Goal: Transaction & Acquisition: Book appointment/travel/reservation

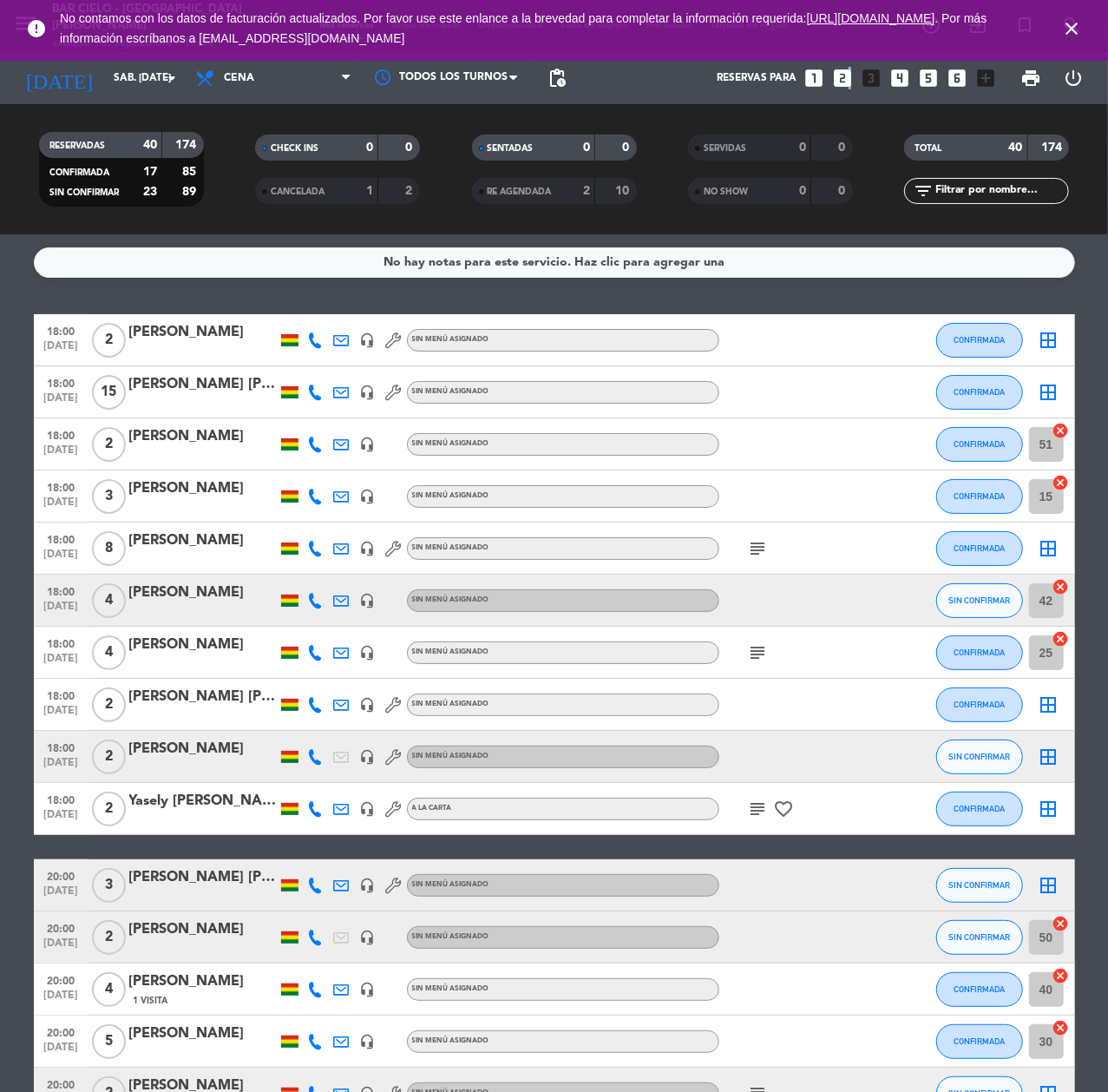
click at [847, 81] on icon "looks_two" at bounding box center [842, 77] width 22 height 22
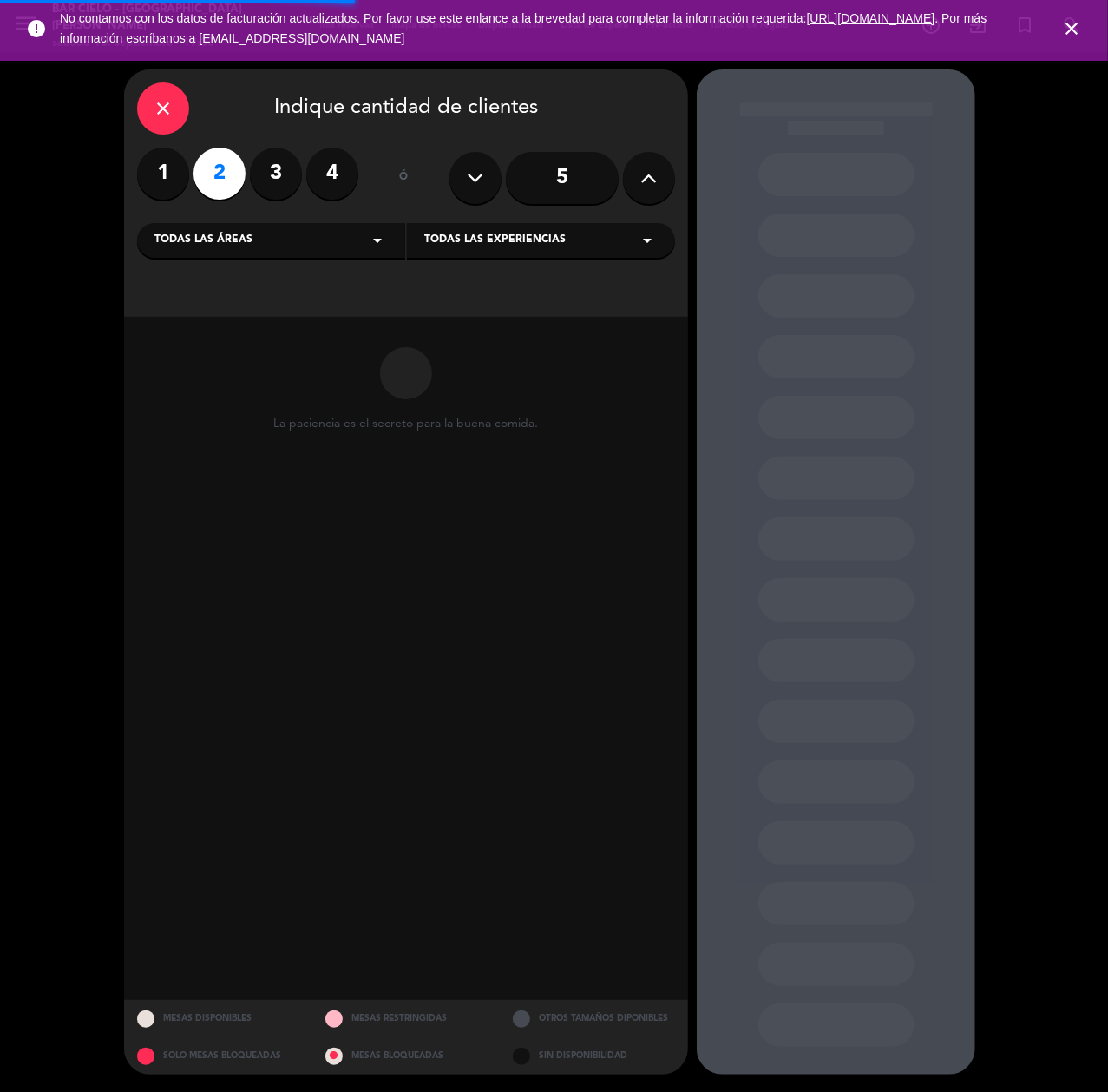
click at [278, 179] on label "3" at bounding box center [276, 173] width 52 height 52
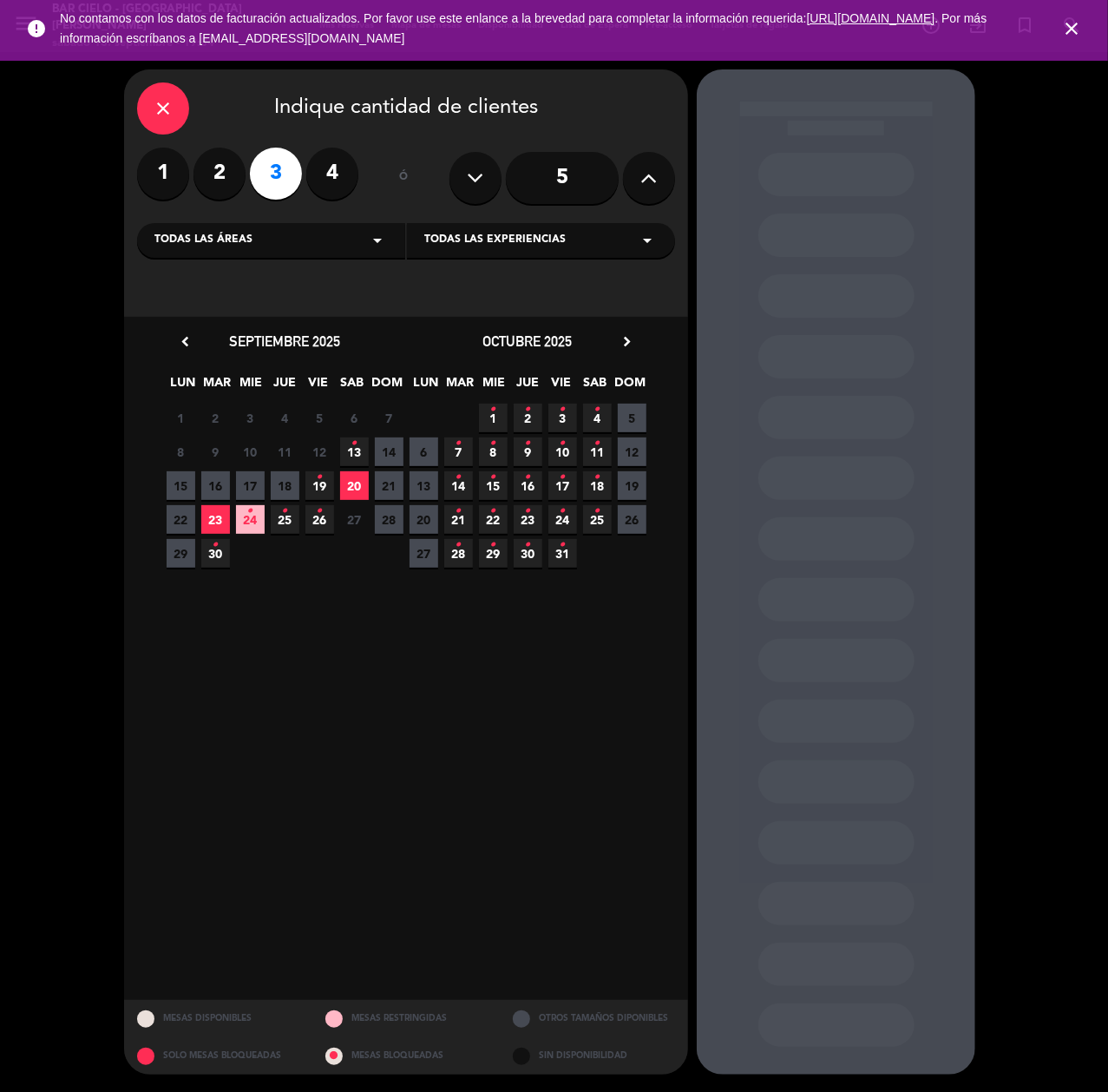
click at [316, 481] on icon "•" at bounding box center [319, 477] width 6 height 28
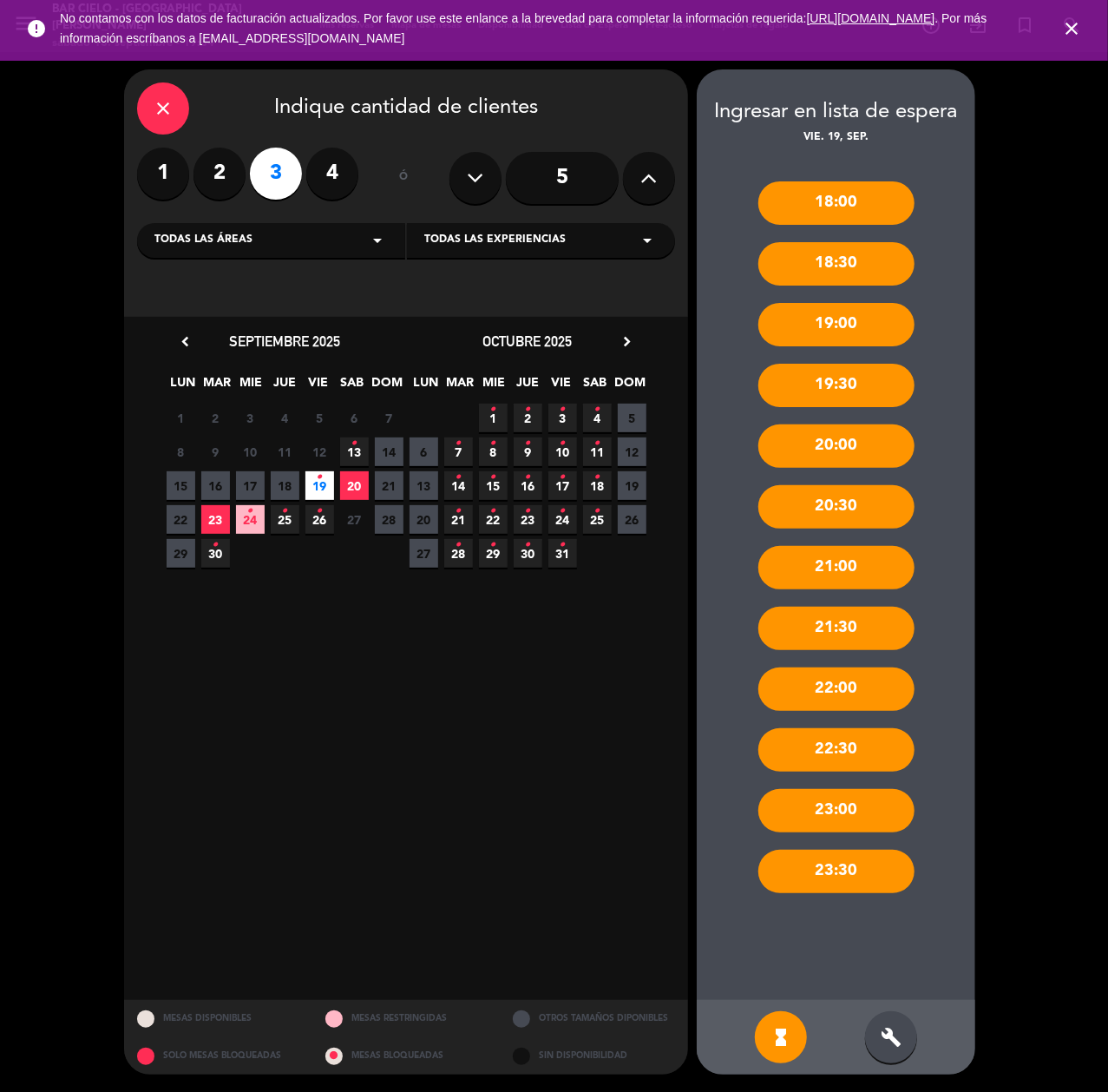
click at [890, 1021] on div "build" at bounding box center [891, 1037] width 52 height 52
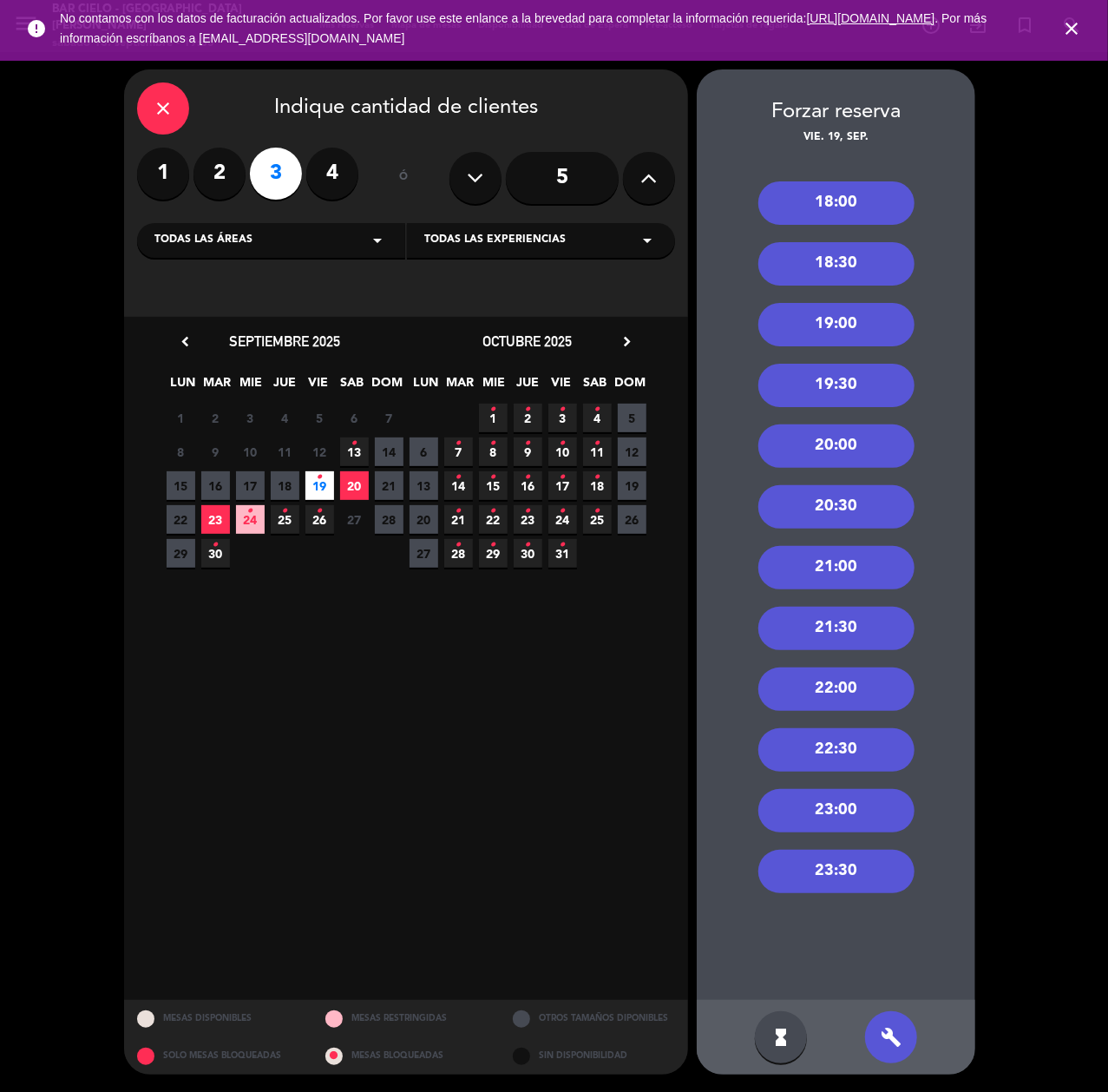
click at [831, 319] on div "19:00" at bounding box center [836, 324] width 156 height 43
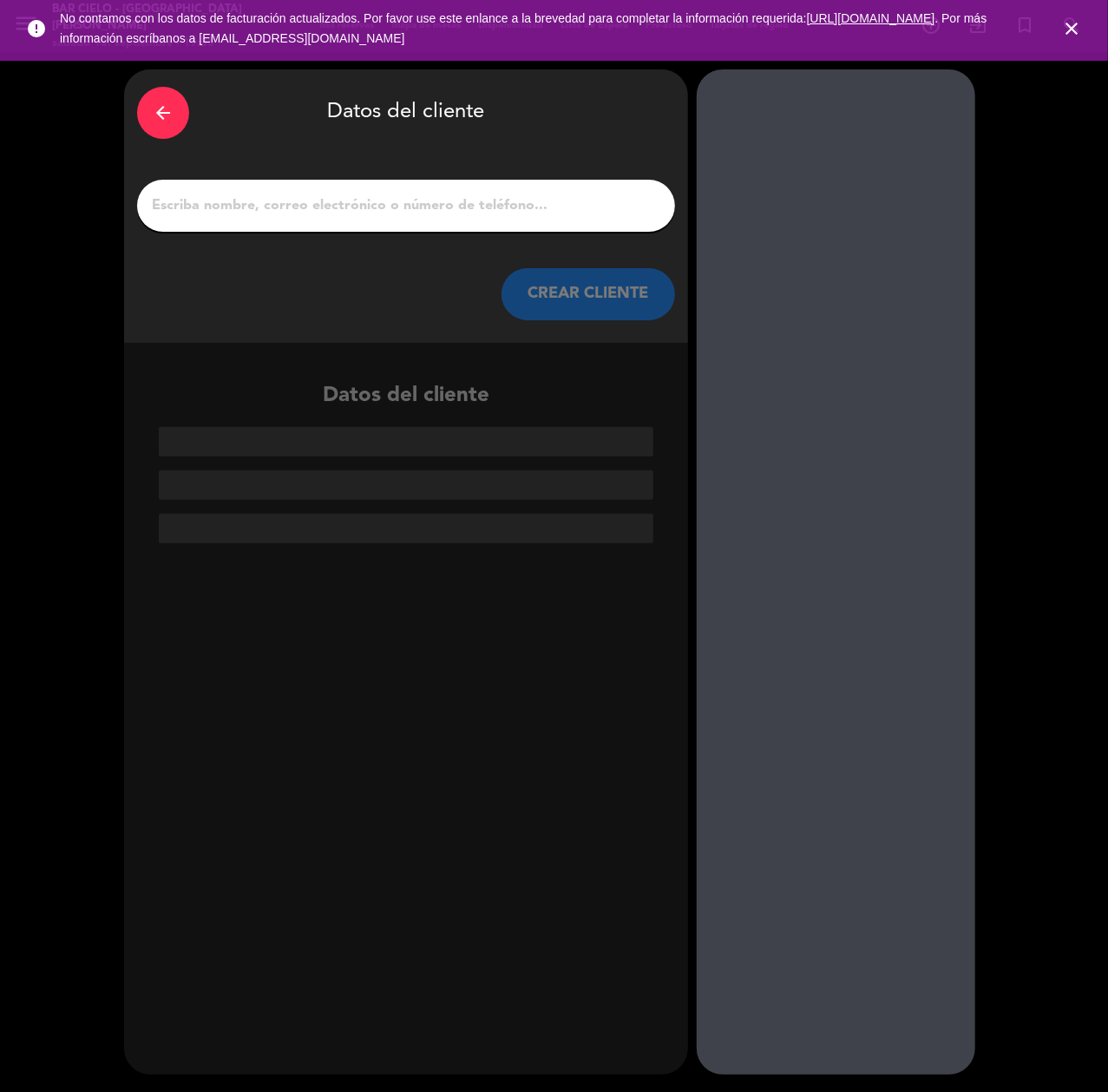
click at [455, 216] on input "1" at bounding box center [406, 205] width 512 height 24
paste input "18:00 ideal para ver el atardecer🌄 20:00 22:00 23:30"
type input "18:00 ideal para ver el atardecer🌄 20:00 22:00 23:30"
click at [295, 216] on input "1" at bounding box center [406, 205] width 512 height 24
paste input "[PERSON_NAME]"
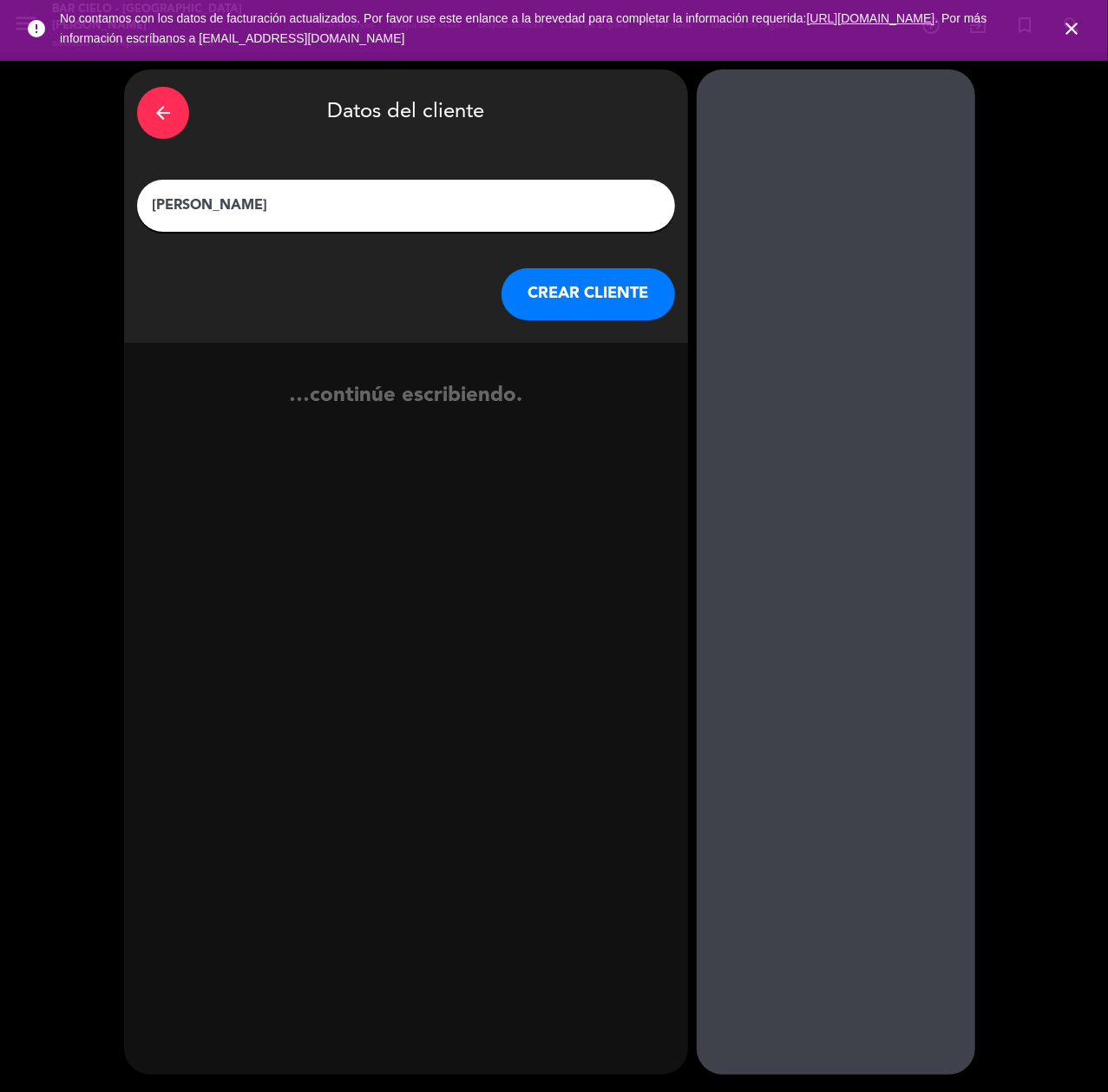
type input "[PERSON_NAME]"
click at [619, 306] on button "CREAR CLIENTE" at bounding box center [588, 294] width 173 height 52
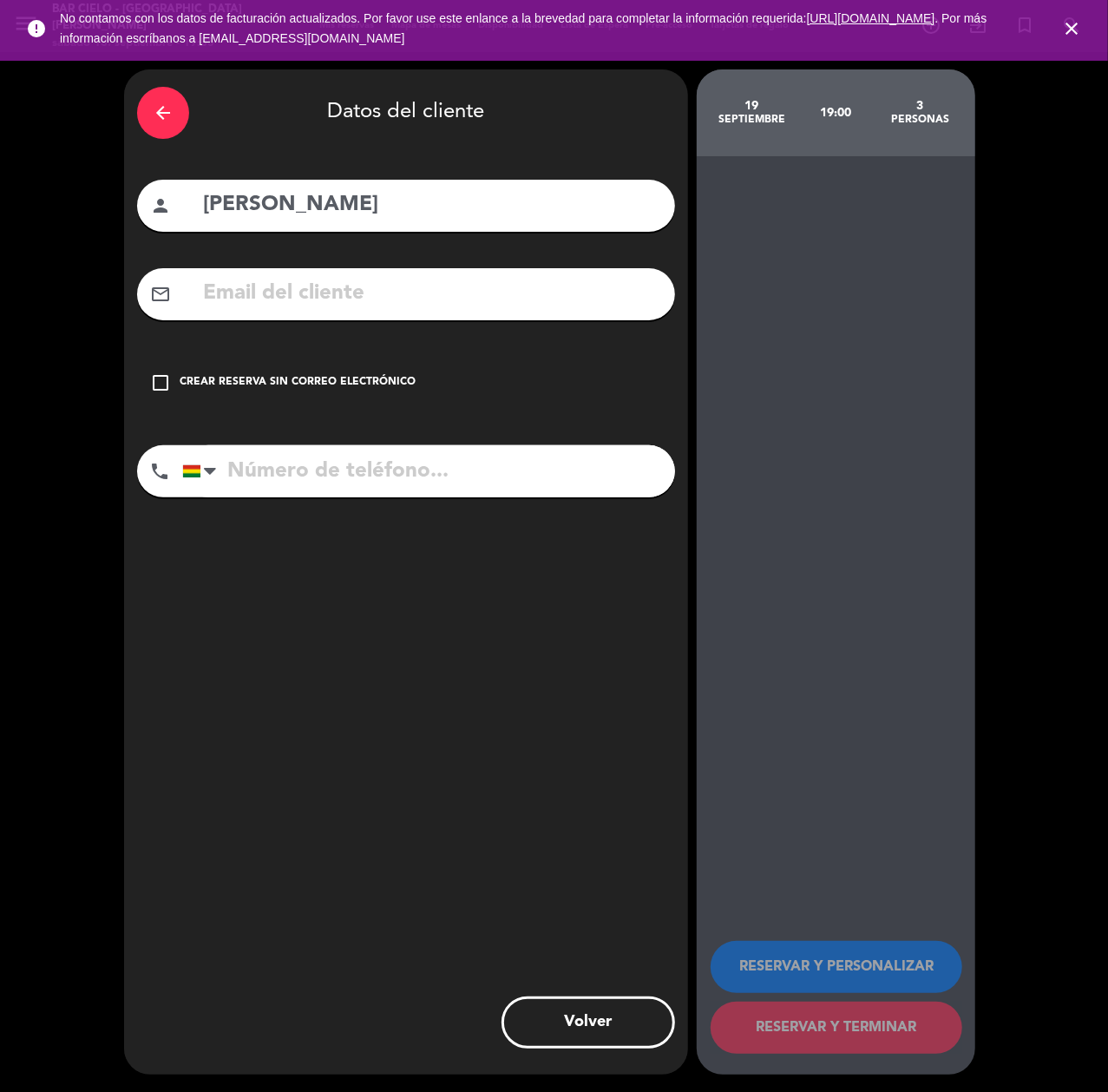
paste input "78582268"
click at [305, 483] on input "78582268" at bounding box center [428, 471] width 492 height 52
type input "78582268"
click at [259, 305] on input "text" at bounding box center [431, 293] width 461 height 36
click at [393, 287] on input "text" at bounding box center [431, 293] width 461 height 36
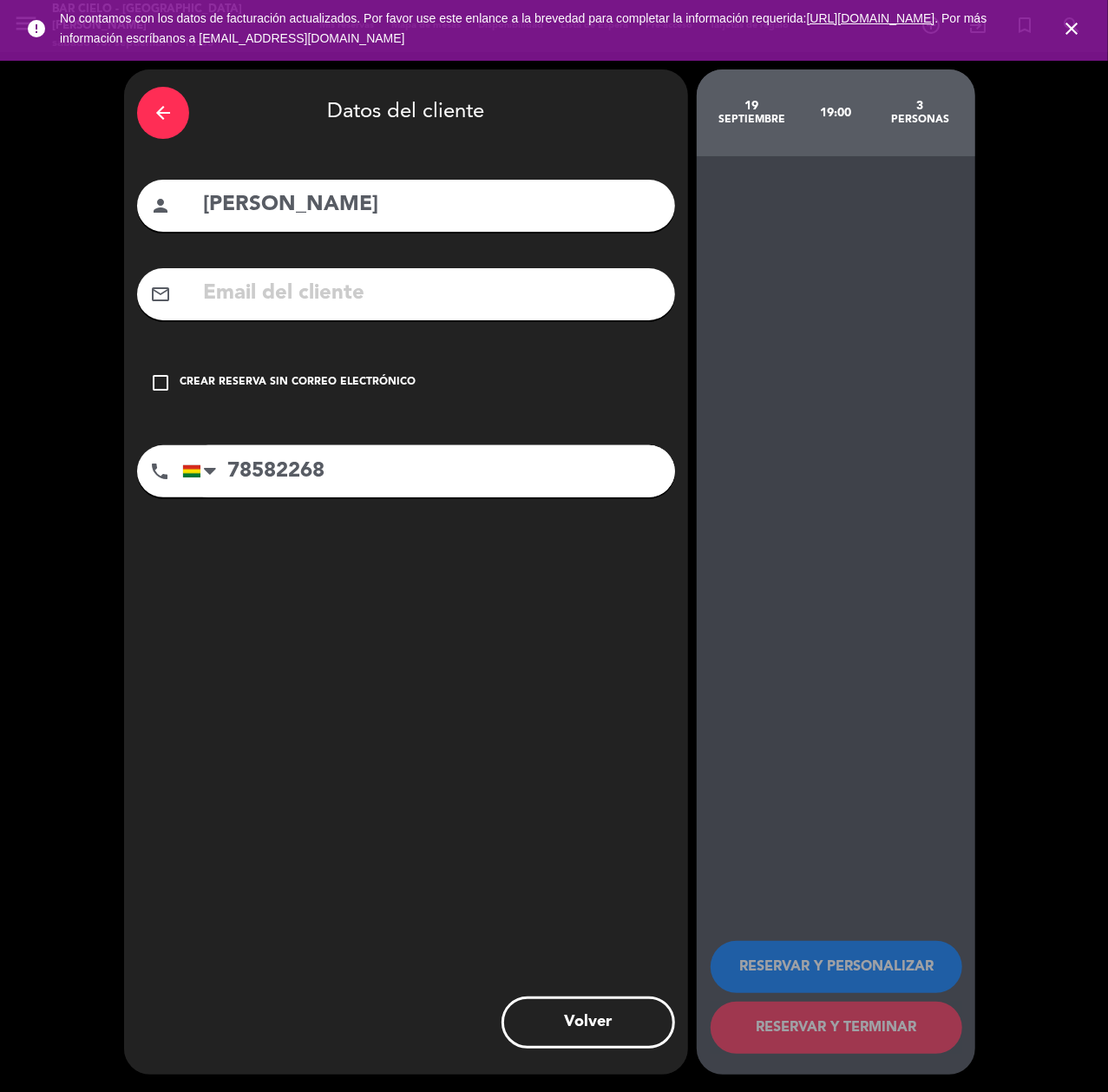
paste input "[EMAIL_ADDRESS][DOMAIN_NAME]"
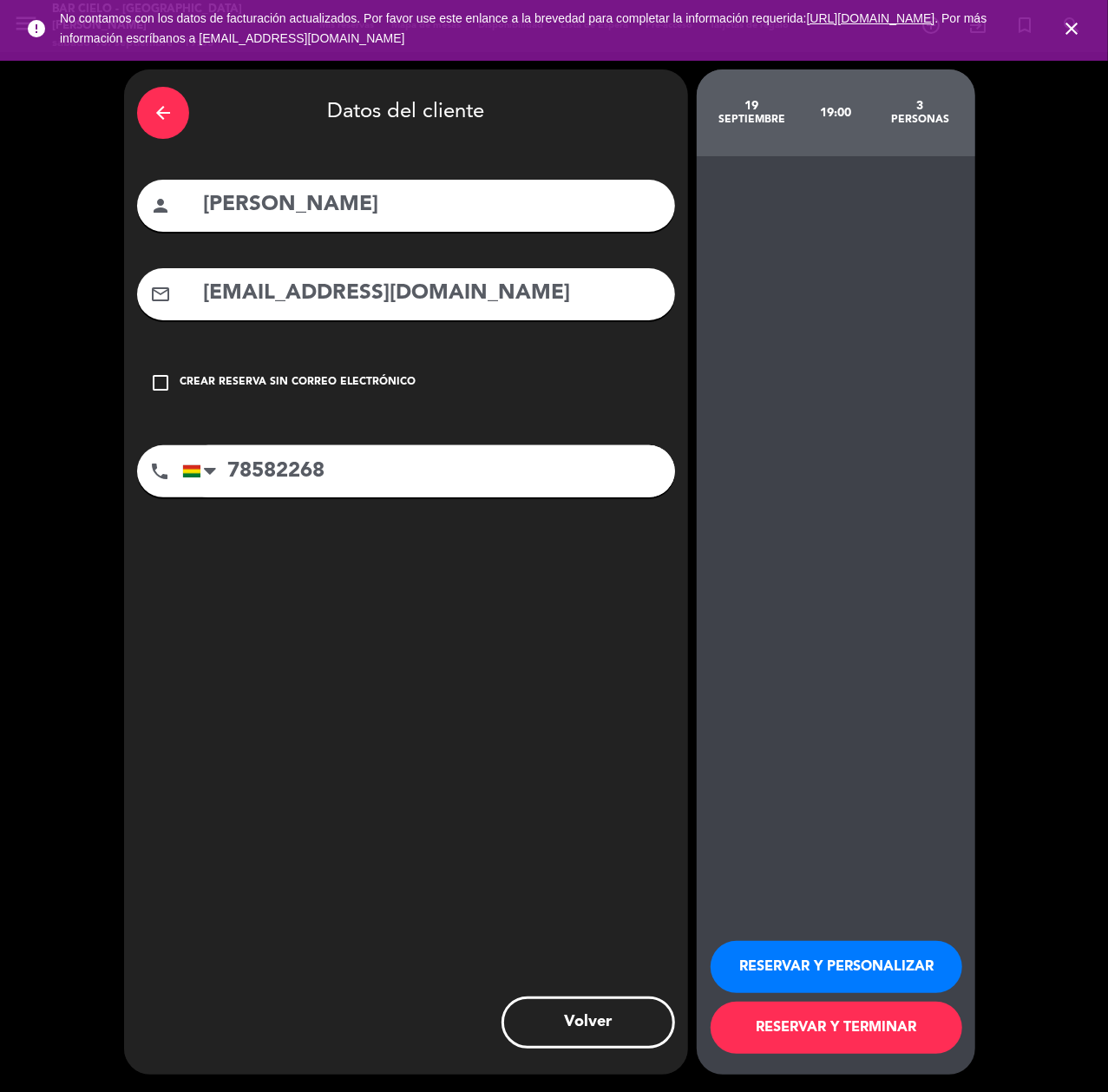
type input "[EMAIL_ADDRESS][DOMAIN_NAME]"
click at [793, 963] on button "RESERVAR Y PERSONALIZAR" at bounding box center [837, 967] width 252 height 52
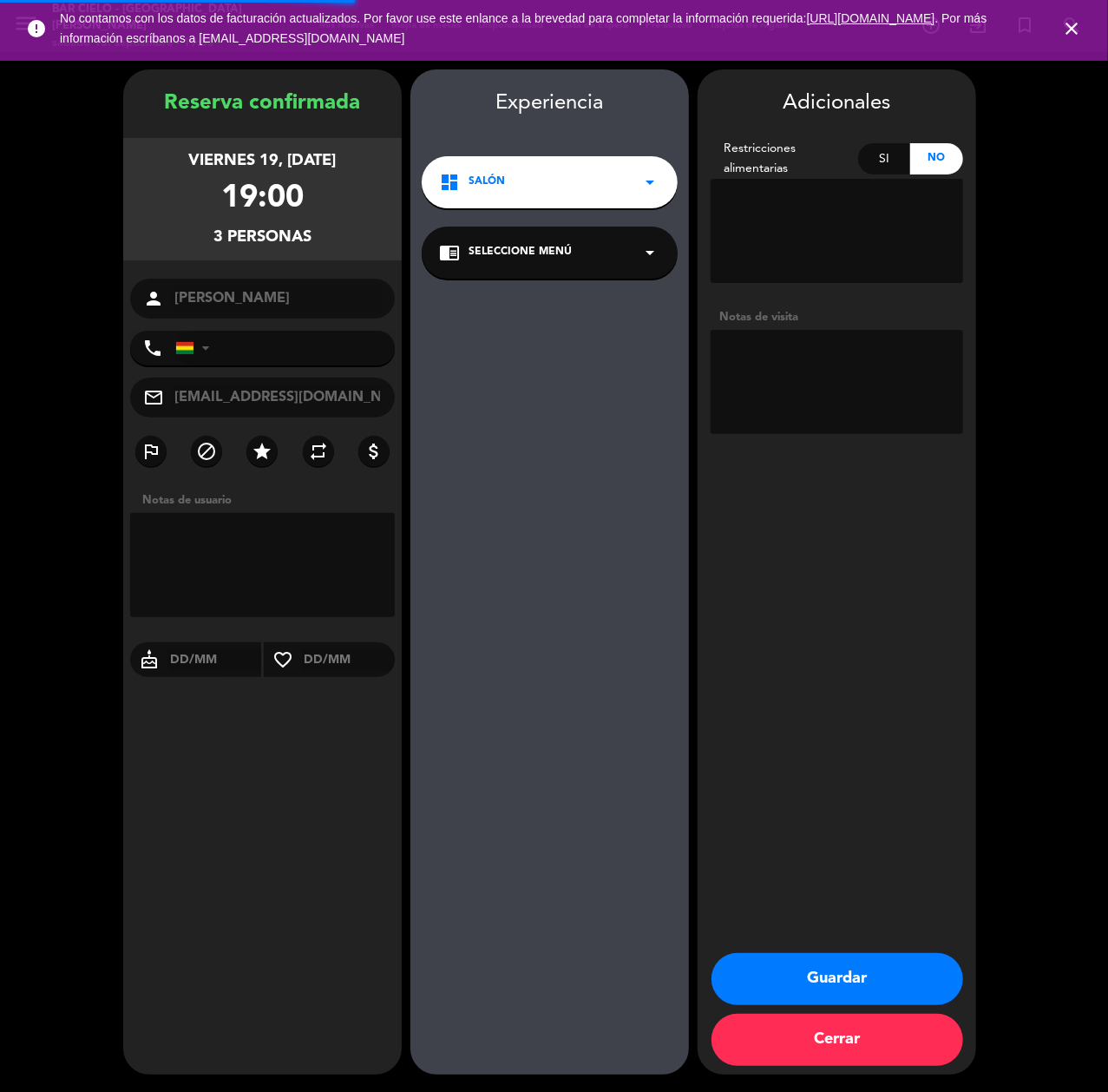
type input "[PHONE_NUMBER]"
click at [807, 978] on button "Guardar" at bounding box center [838, 978] width 252 height 52
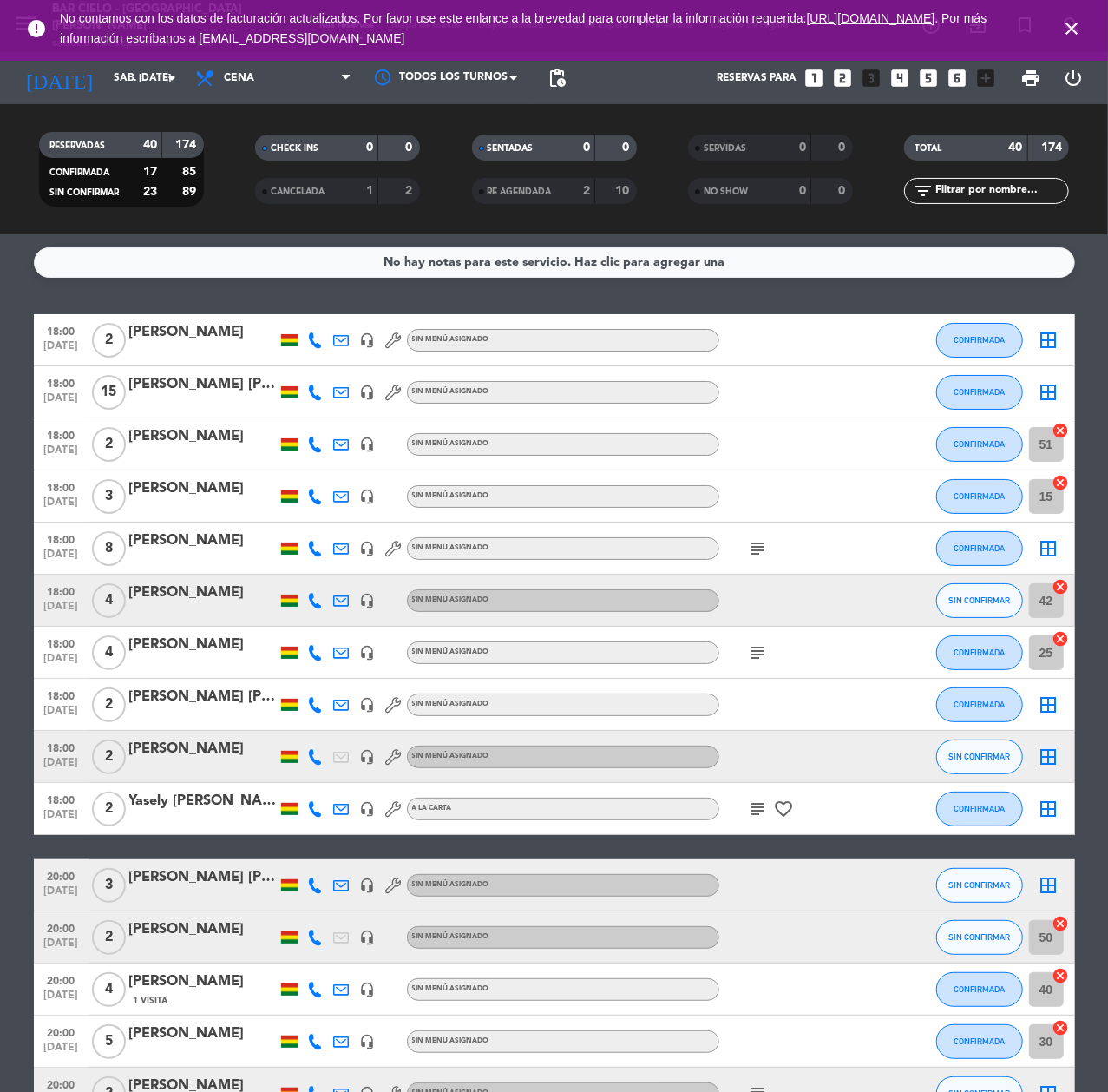
click at [898, 70] on icon "looks_4" at bounding box center [899, 77] width 22 height 22
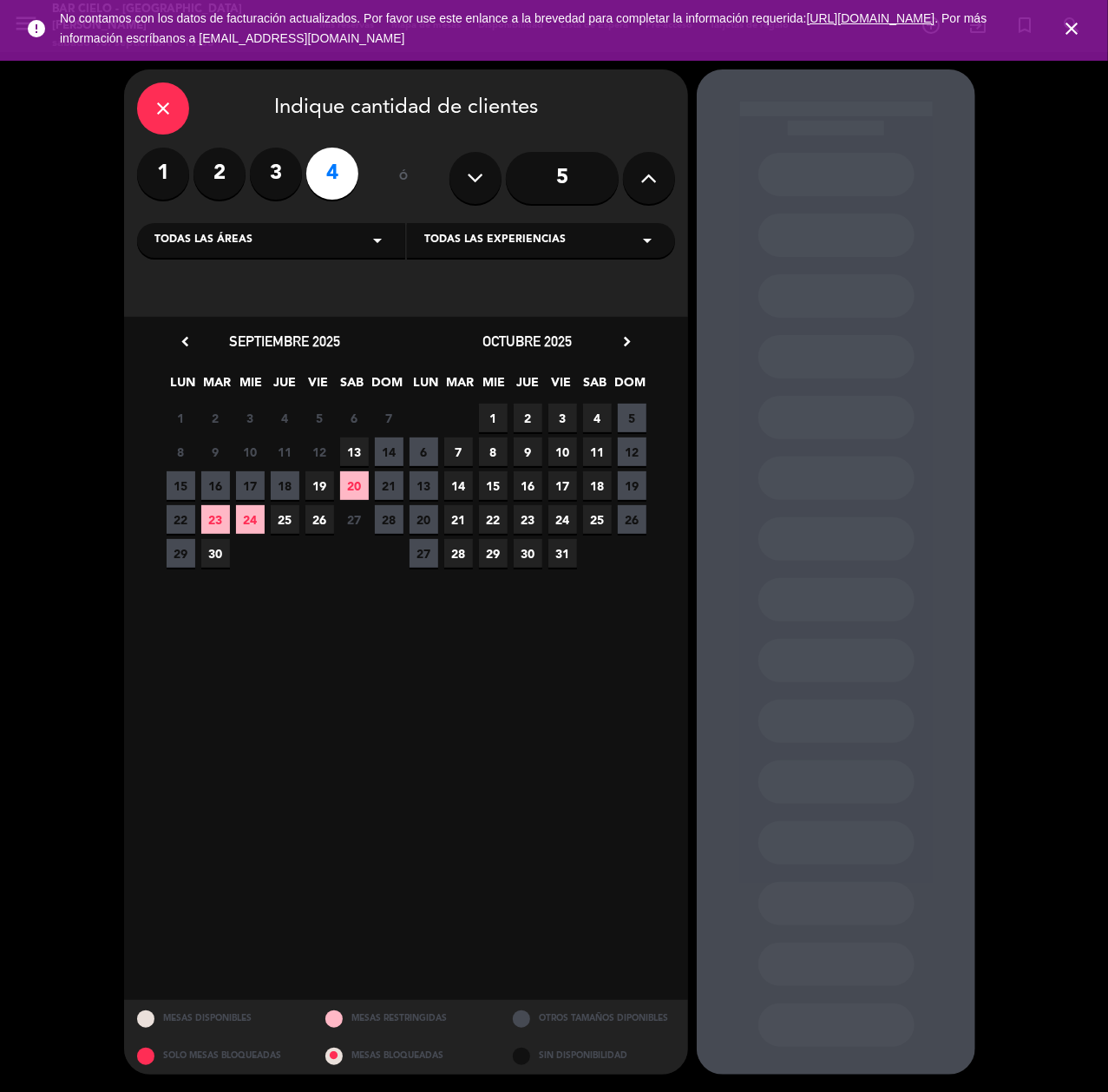
click at [319, 483] on span "19" at bounding box center [319, 486] width 29 height 29
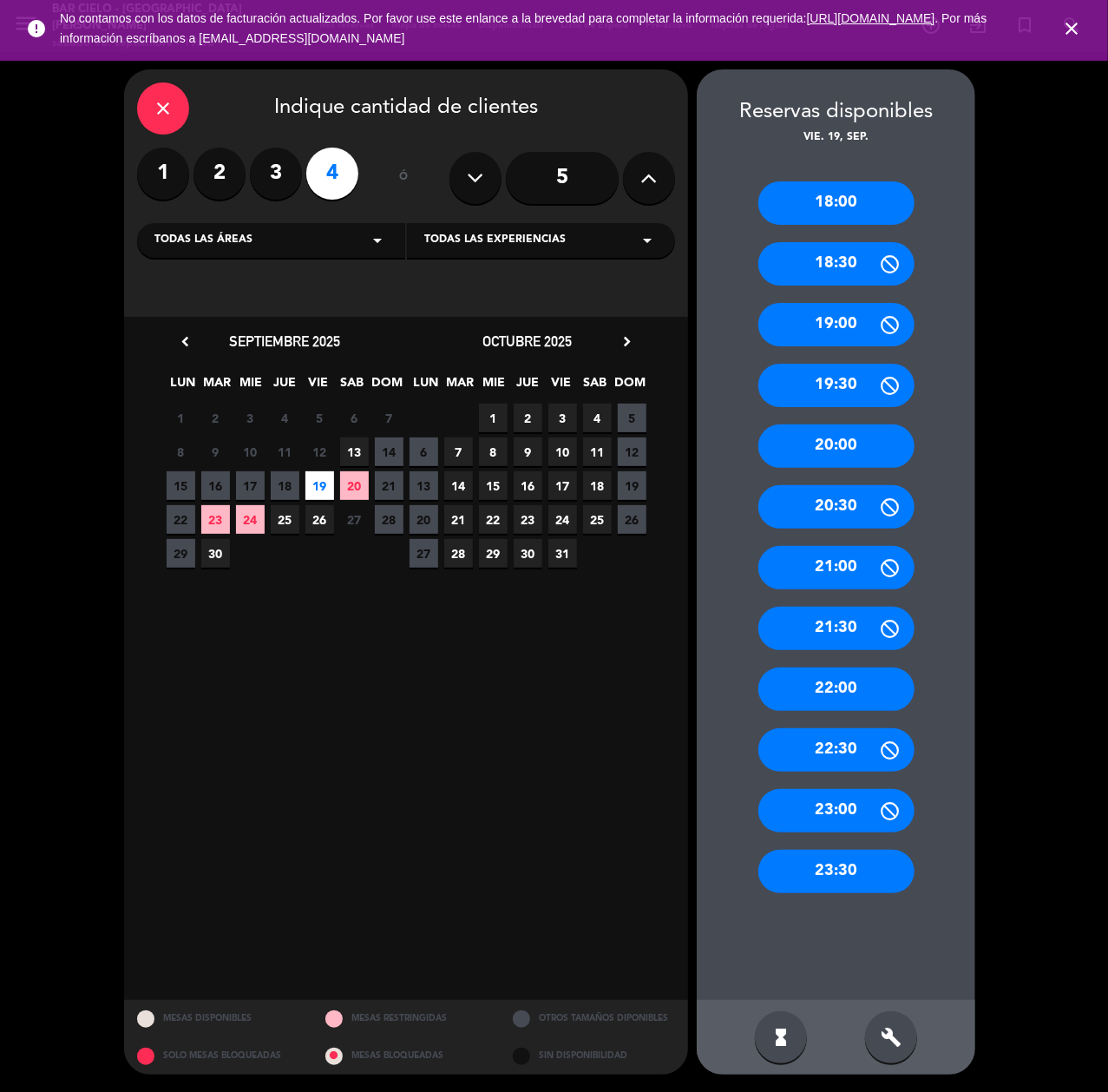
click at [827, 208] on div "18:00" at bounding box center [836, 203] width 156 height 43
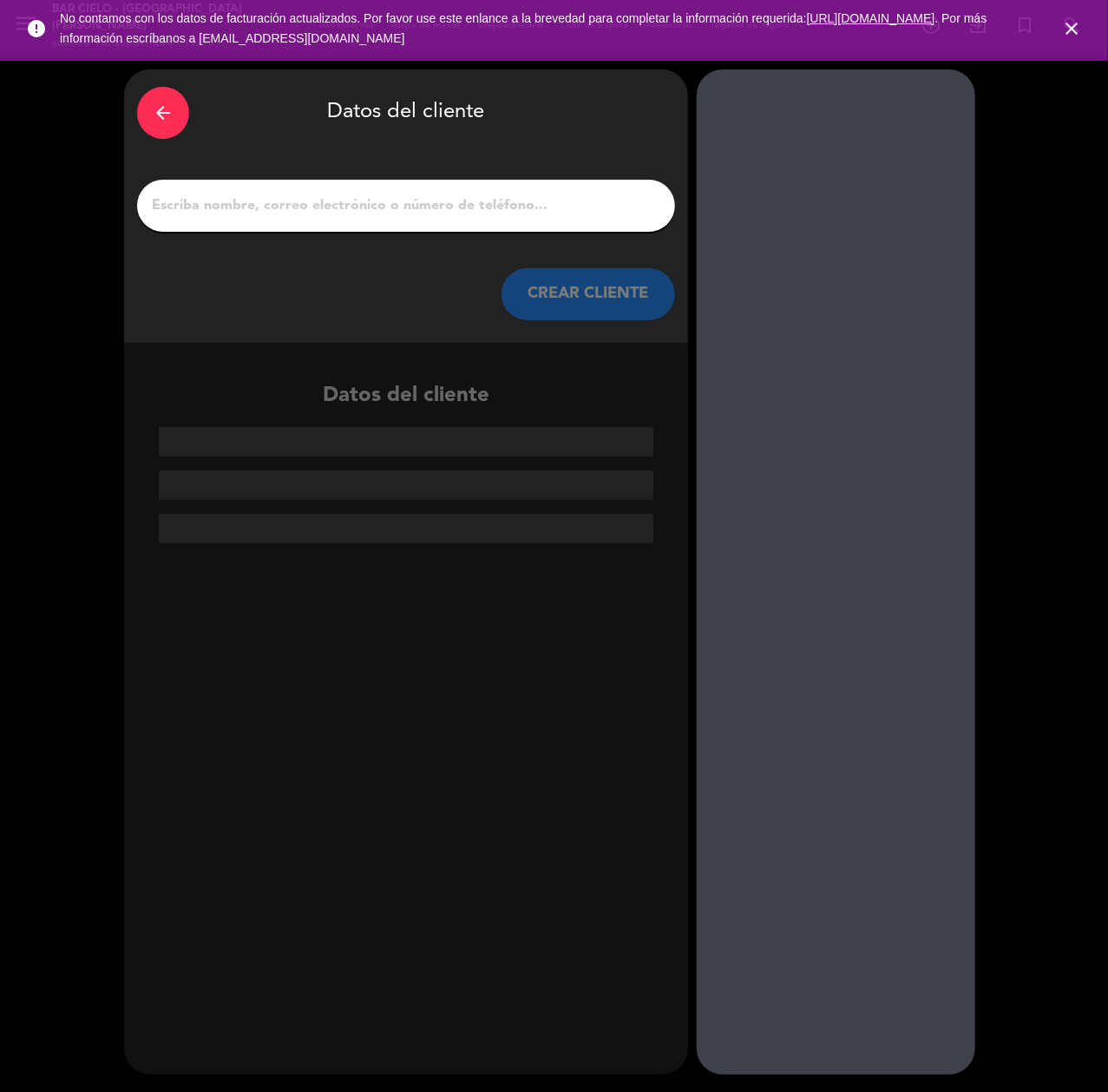
click at [389, 216] on input "1" at bounding box center [406, 205] width 512 height 24
paste input "[PERSON_NAME]"
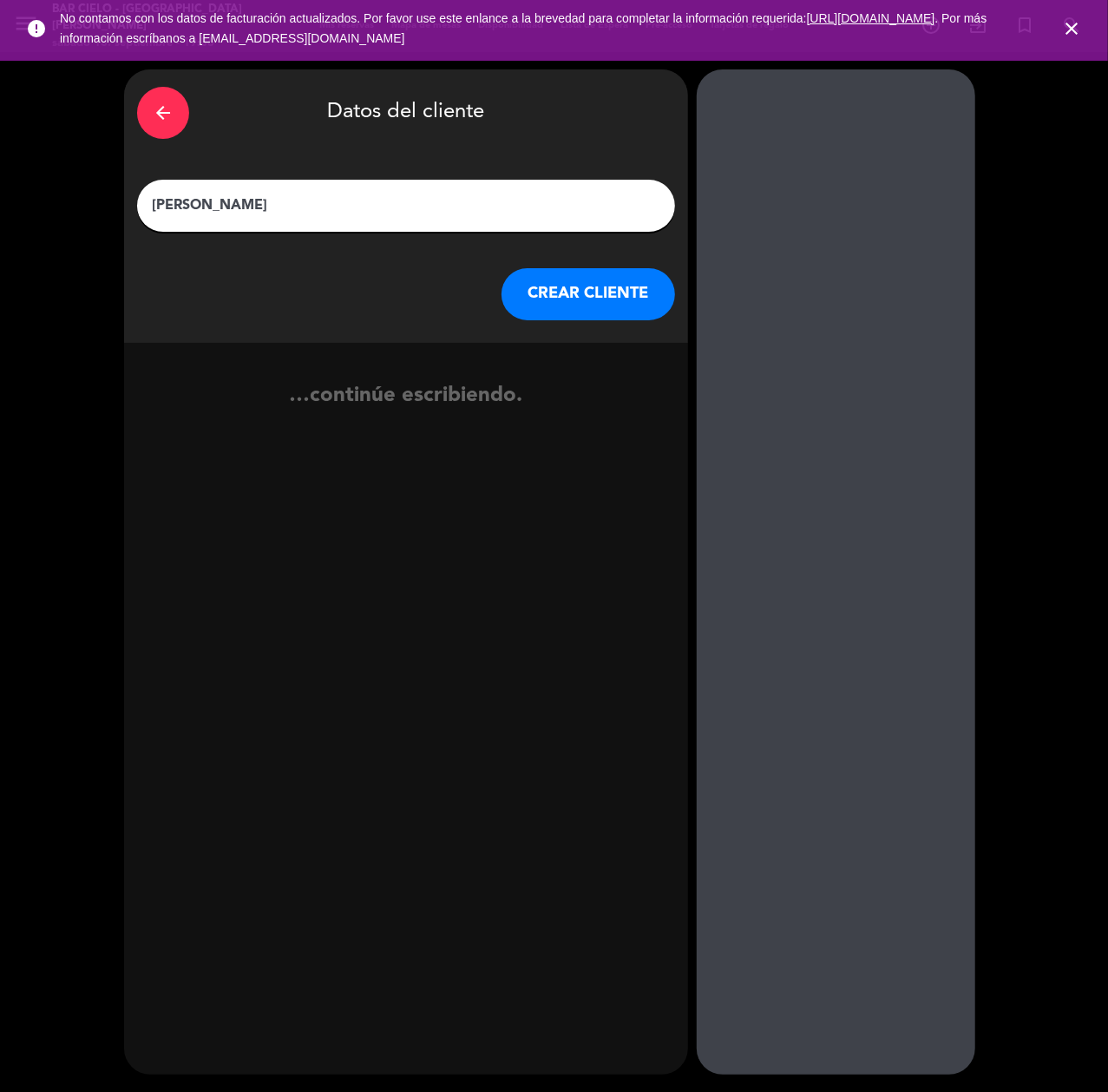
type input "[PERSON_NAME]"
click at [552, 276] on button "CREAR CLIENTE" at bounding box center [588, 294] width 173 height 52
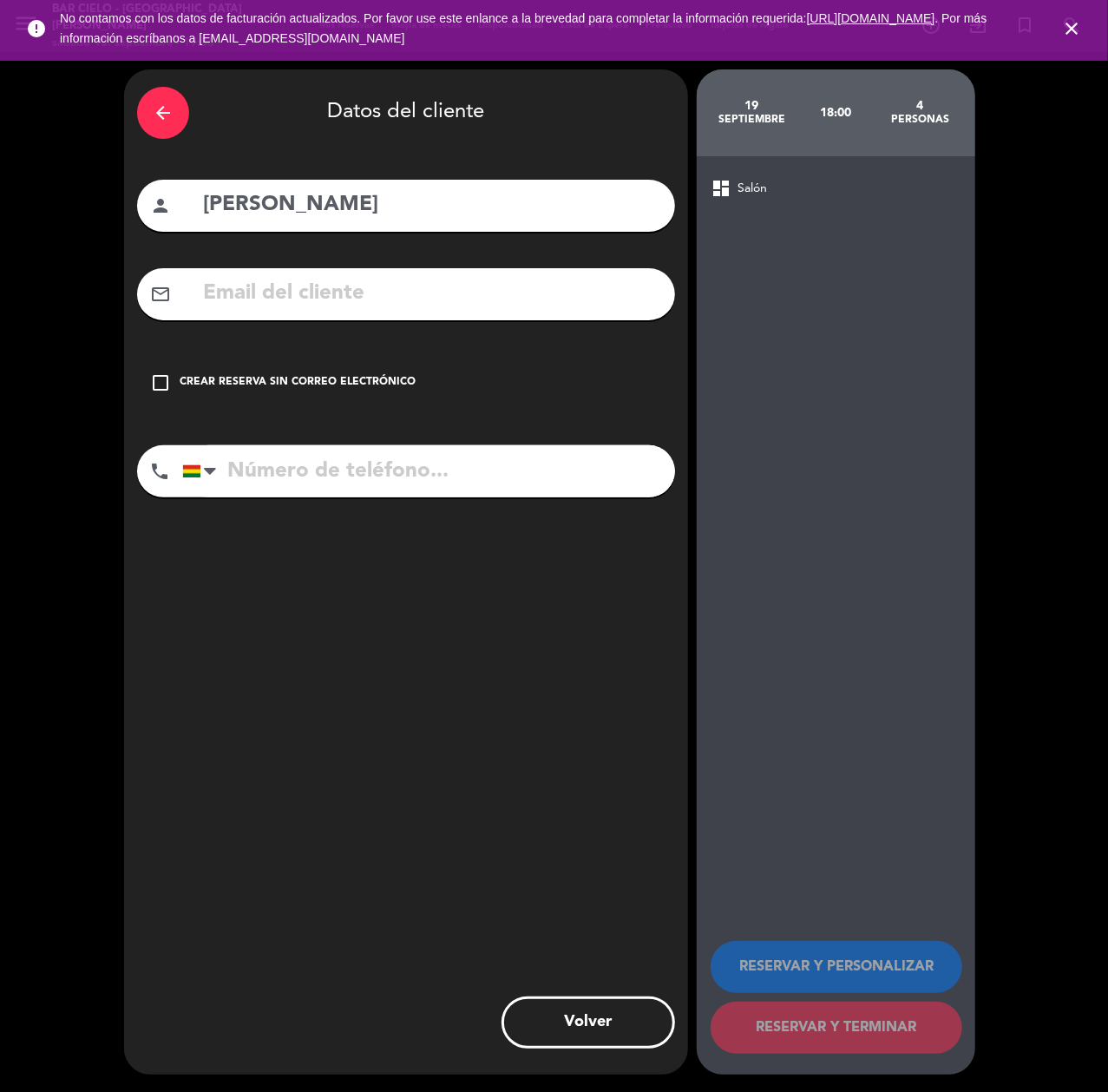
paste input "70077127"
click at [363, 460] on input "tel" at bounding box center [428, 471] width 492 height 52
type input "70077127"
click at [337, 289] on input "text" at bounding box center [431, 293] width 461 height 36
click at [365, 276] on input "text" at bounding box center [431, 293] width 461 height 36
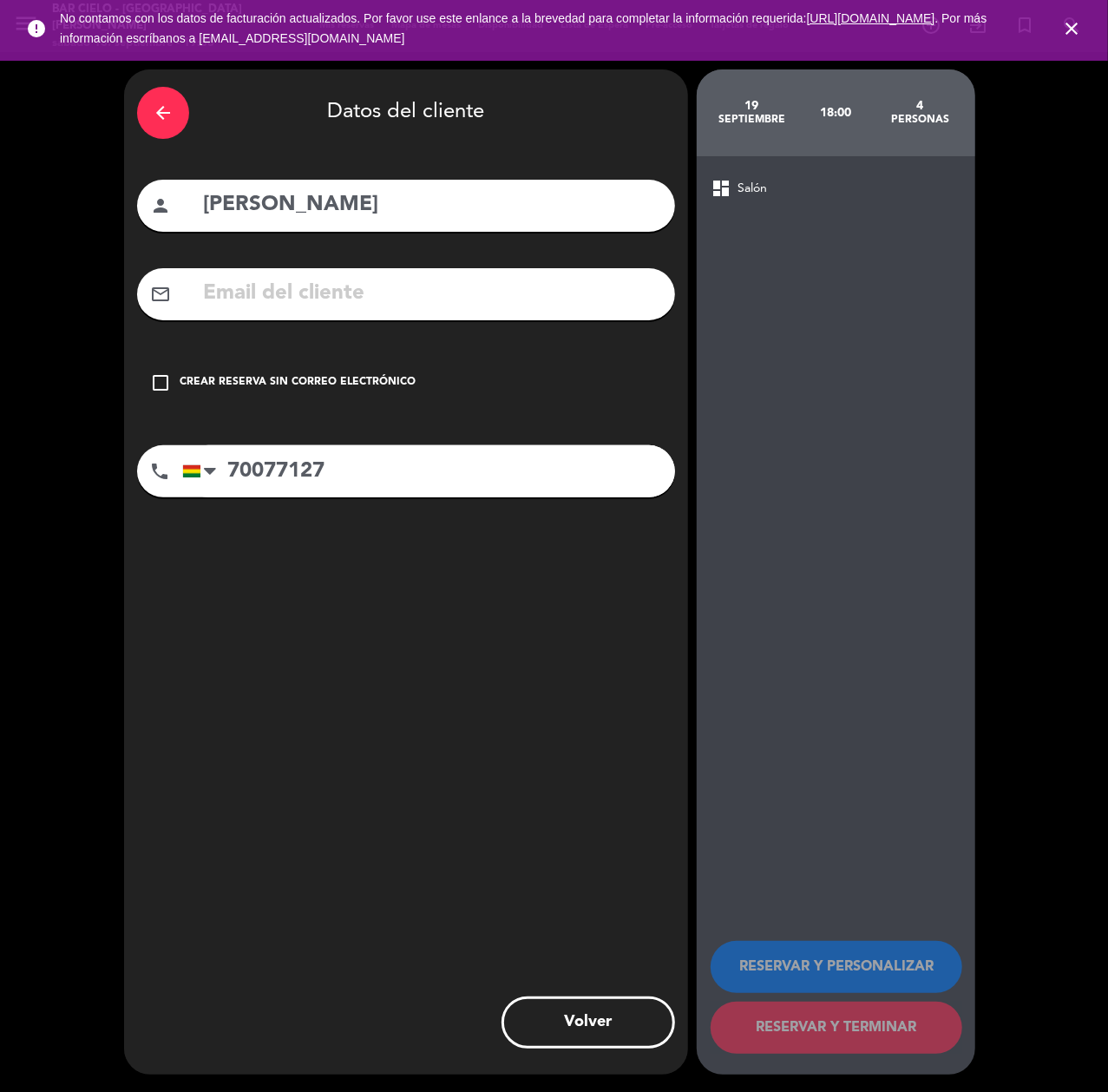
paste input "[EMAIL_ADDRESS][DOMAIN_NAME]"
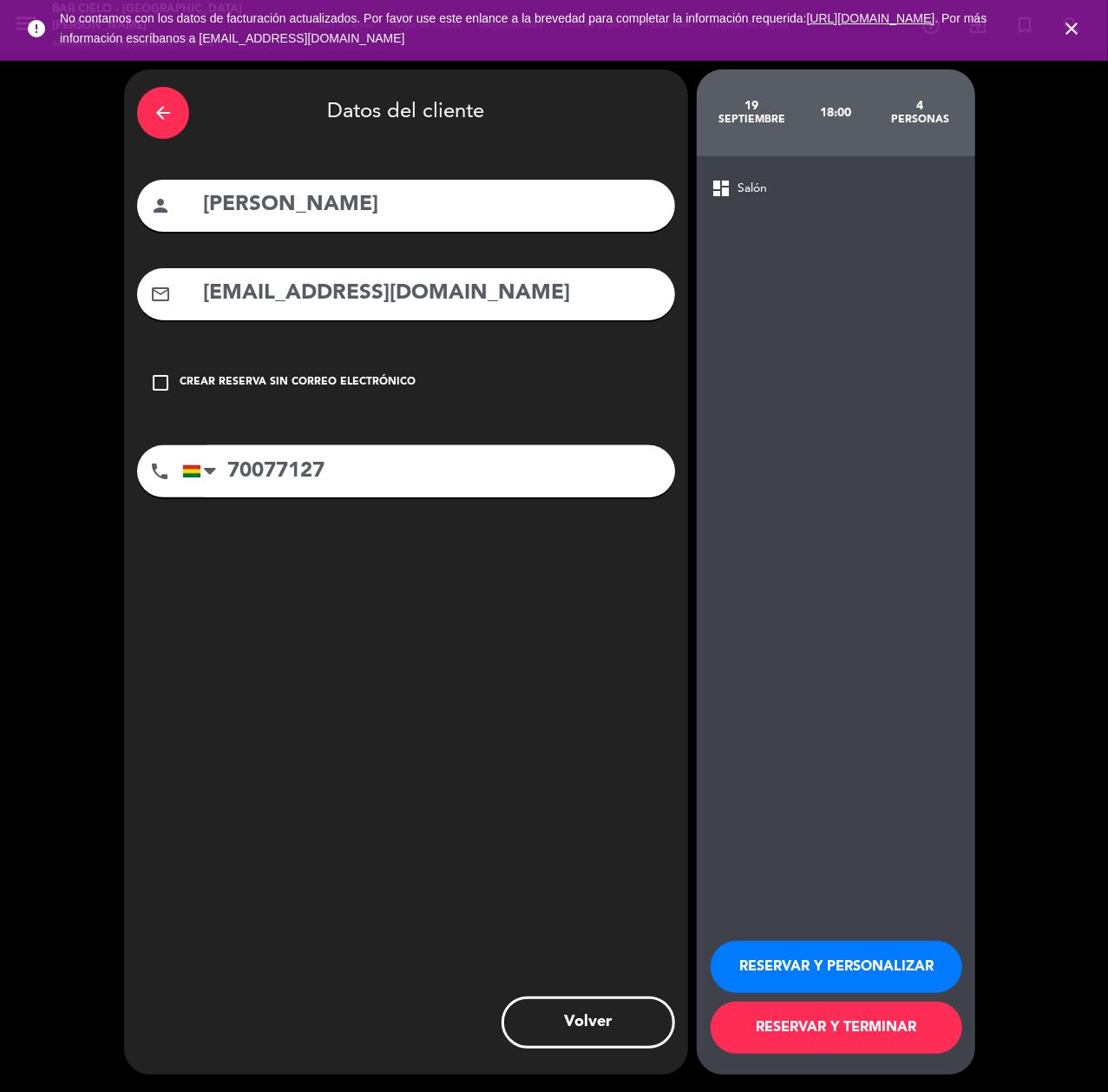
type input "[EMAIL_ADDRESS][DOMAIN_NAME]"
click at [819, 961] on button "RESERVAR Y PERSONALIZAR" at bounding box center [837, 967] width 252 height 52
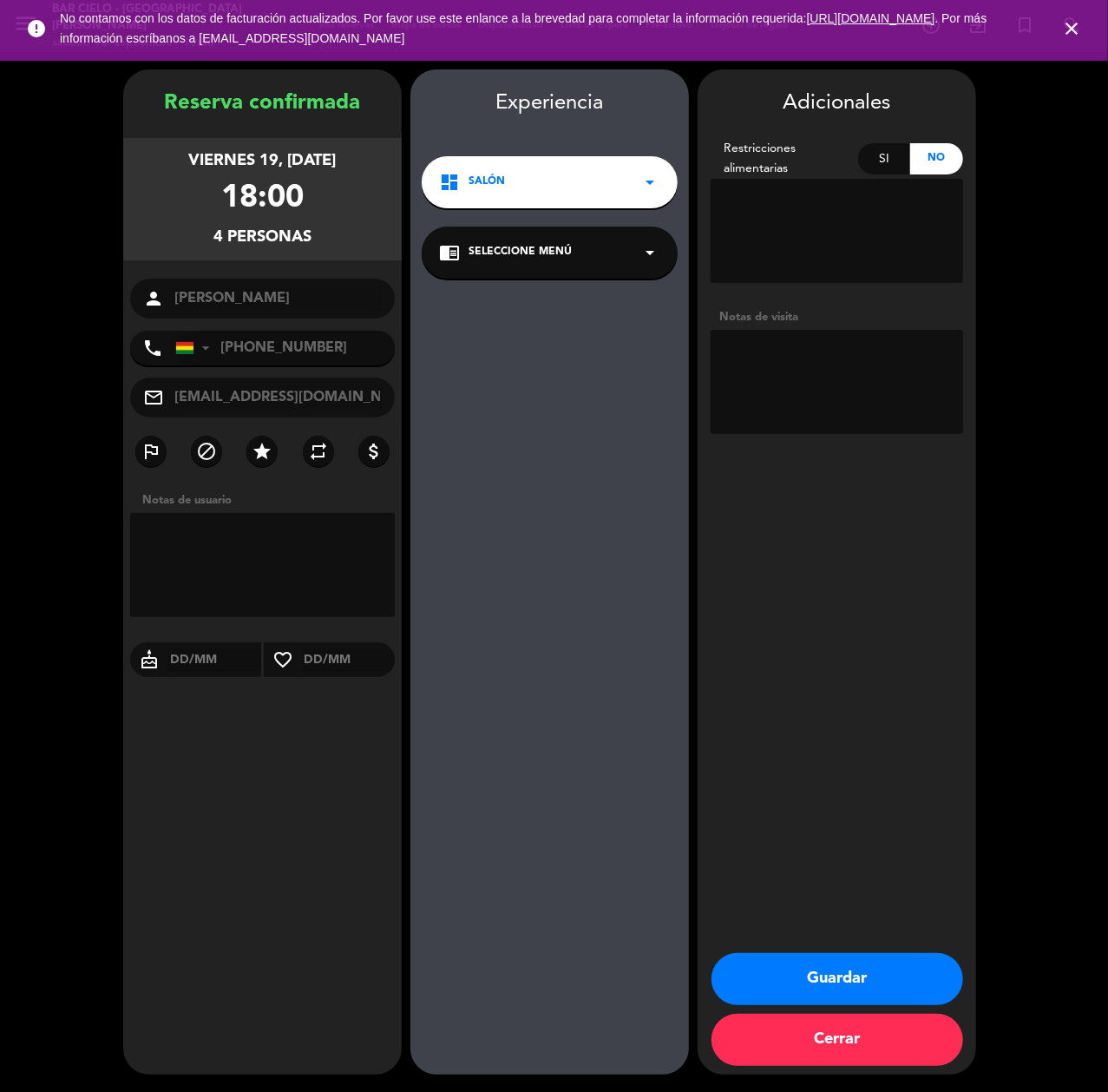
click at [761, 961] on button "Guardar" at bounding box center [838, 978] width 252 height 52
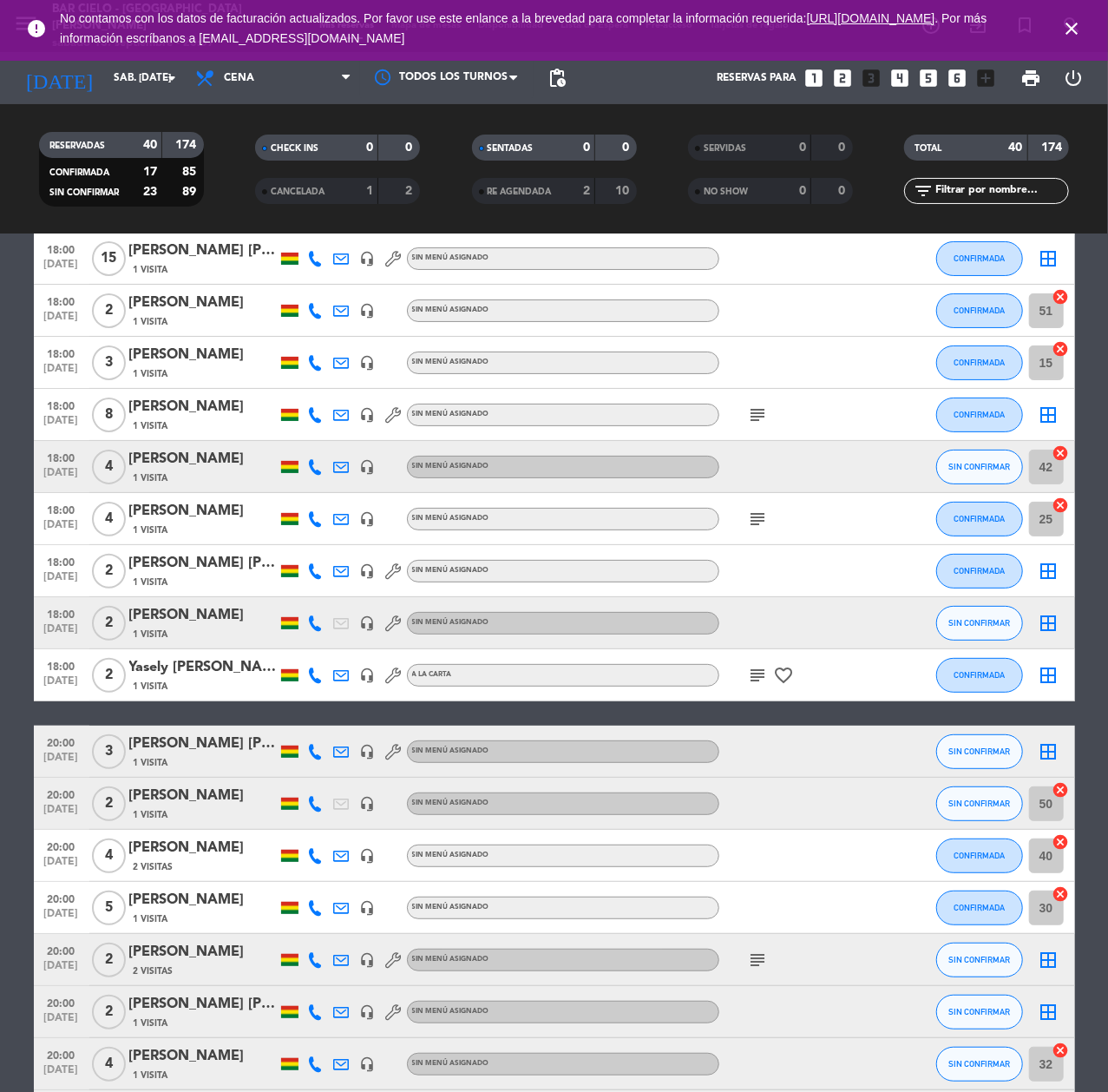
scroll to position [347, 0]
